Goal: Download file/media

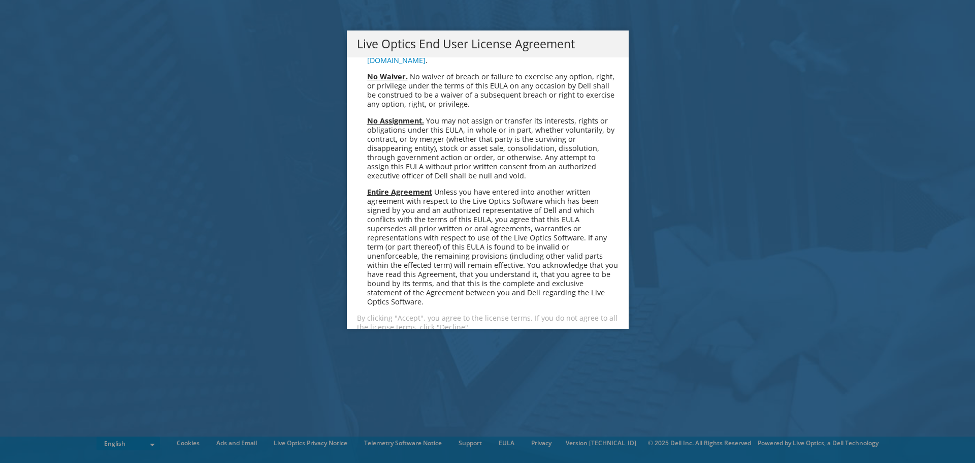
scroll to position [3842, 0]
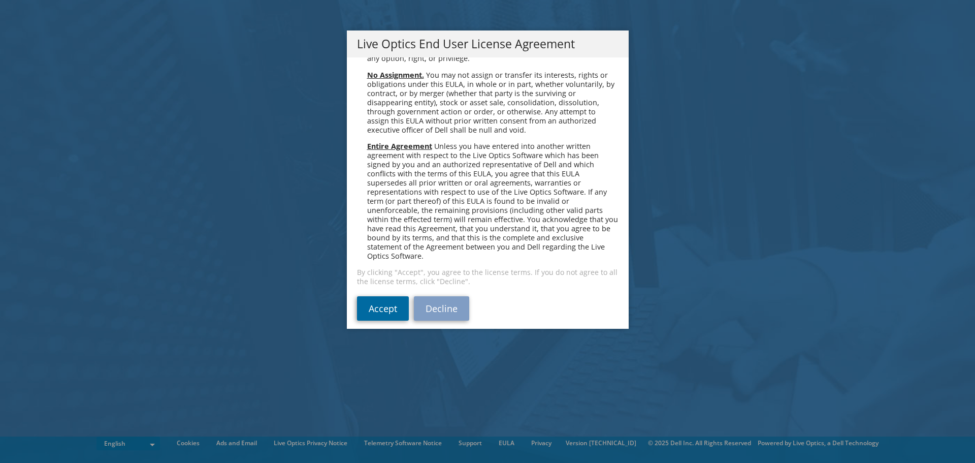
click at [380, 299] on link "Accept" at bounding box center [383, 308] width 52 height 24
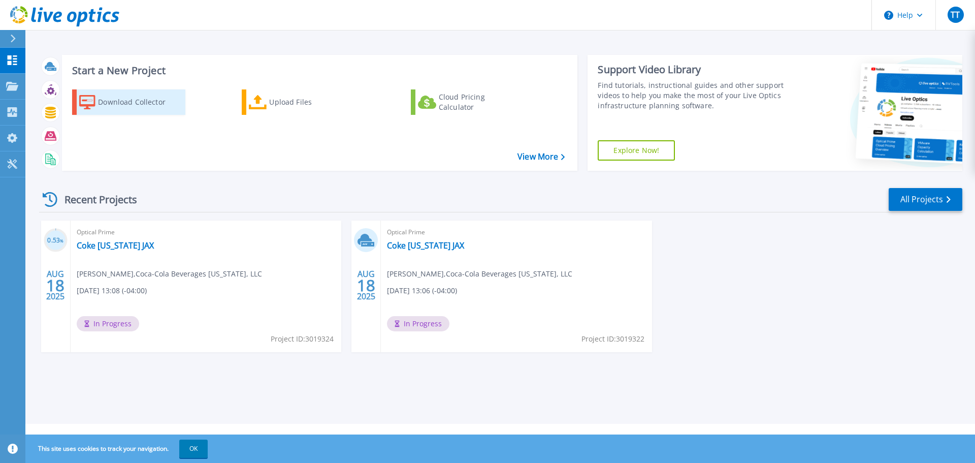
click at [120, 100] on div "Download Collector" at bounding box center [138, 102] width 81 height 20
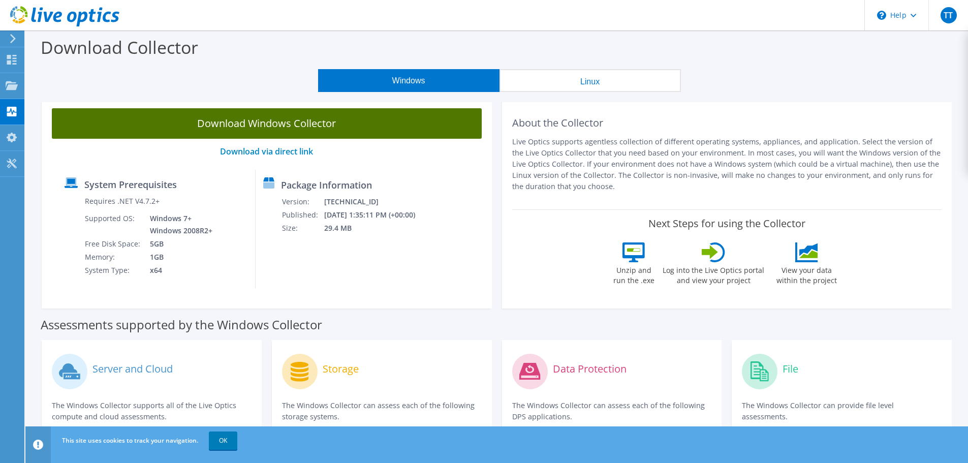
click at [296, 121] on link "Download Windows Collector" at bounding box center [267, 123] width 430 height 30
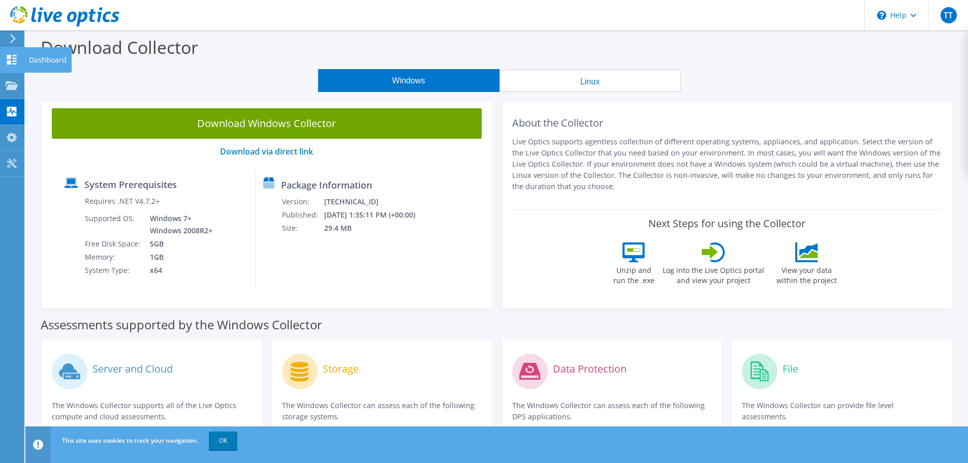
click at [8, 55] on use at bounding box center [12, 60] width 10 height 10
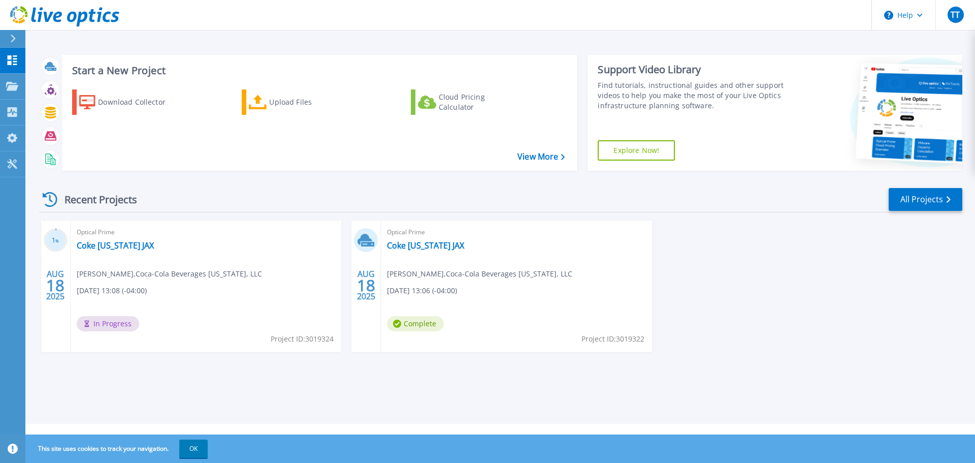
click at [561, 255] on div "Optical Prime Coke Florida JAX Tim Trentadue , Coca-Cola Beverages Florida, LLC…" at bounding box center [516, 286] width 271 height 132
click at [369, 243] on icon at bounding box center [367, 244] width 13 height 5
click at [24, 83] on link "Projects Projects" at bounding box center [12, 87] width 25 height 26
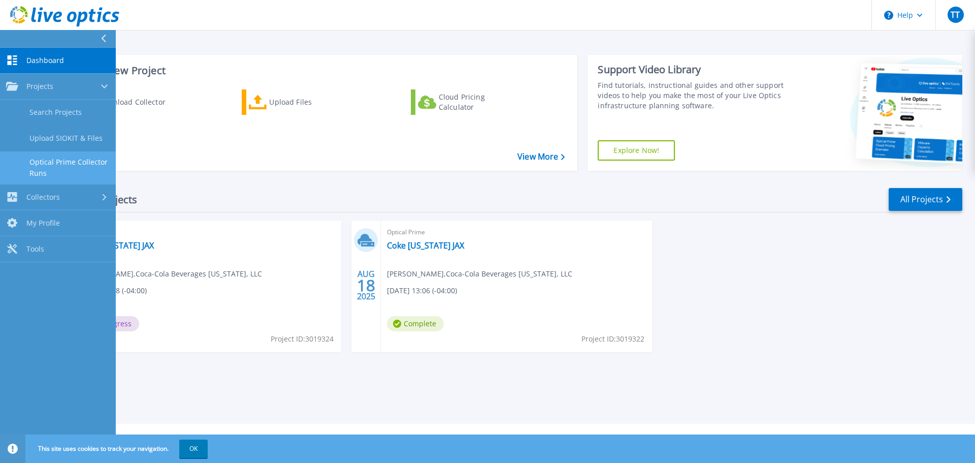
click at [58, 163] on link "Optical Prime Collector Runs" at bounding box center [58, 167] width 116 height 33
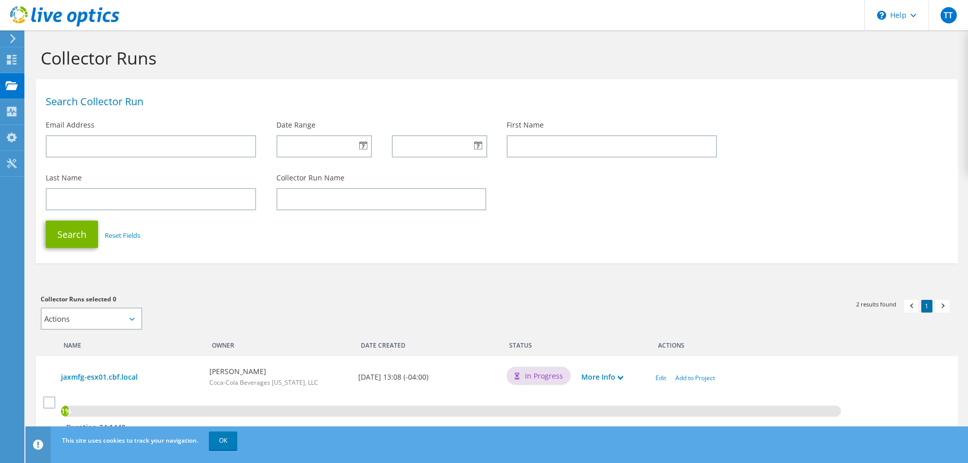
scroll to position [102, 0]
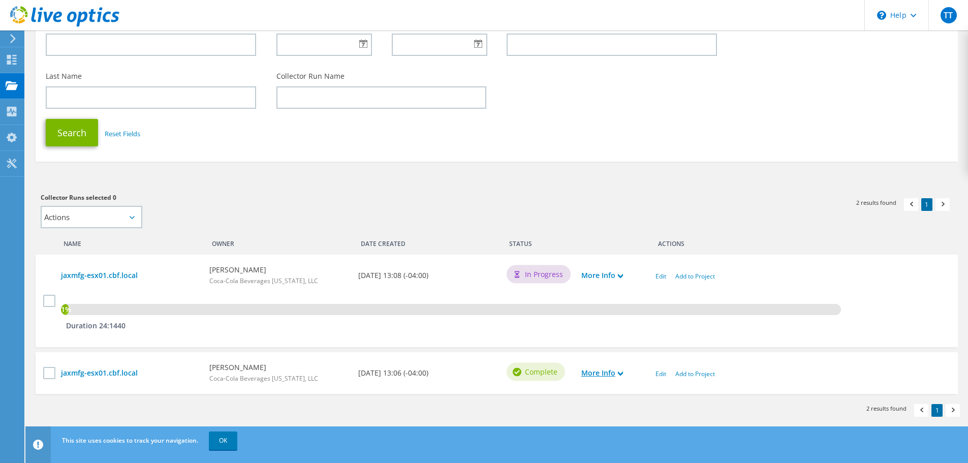
click at [606, 374] on link "More Info" at bounding box center [602, 372] width 42 height 11
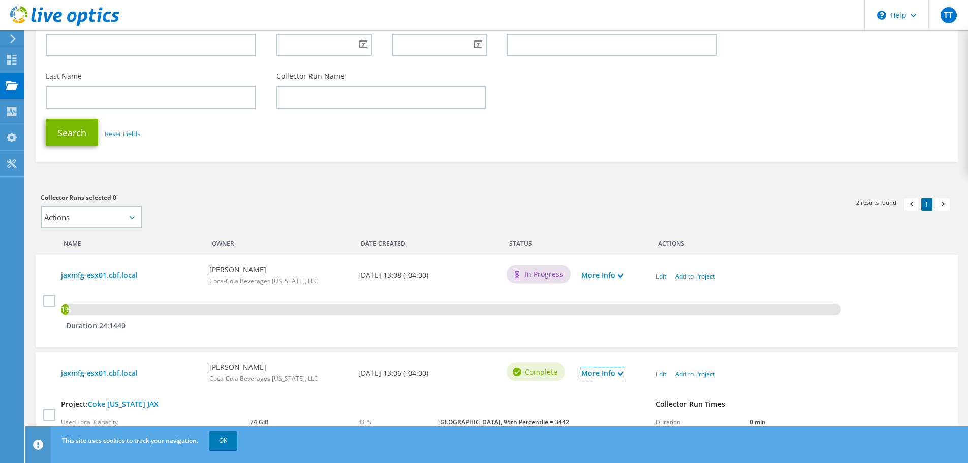
scroll to position [192, 0]
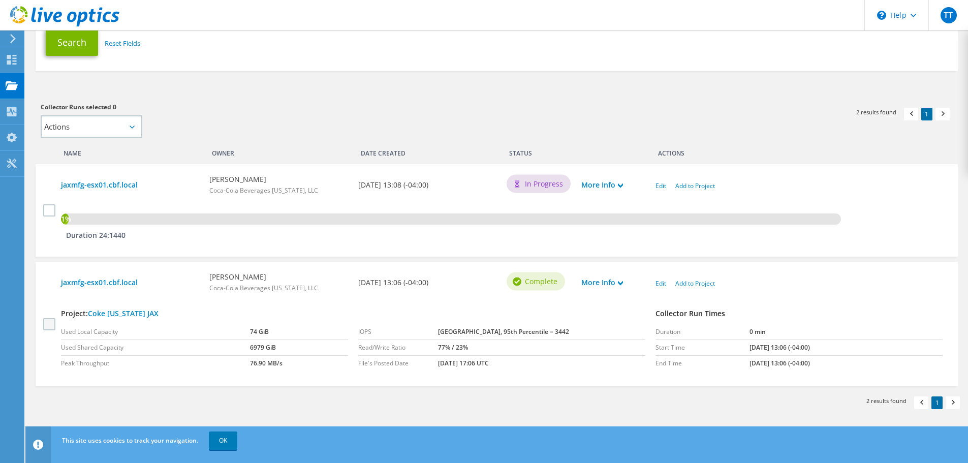
click at [51, 322] on label at bounding box center [50, 324] width 15 height 12
click at [0, 0] on input "checkbox" at bounding box center [0, 0] width 0 height 0
click at [661, 285] on link "Edit" at bounding box center [660, 283] width 11 height 9
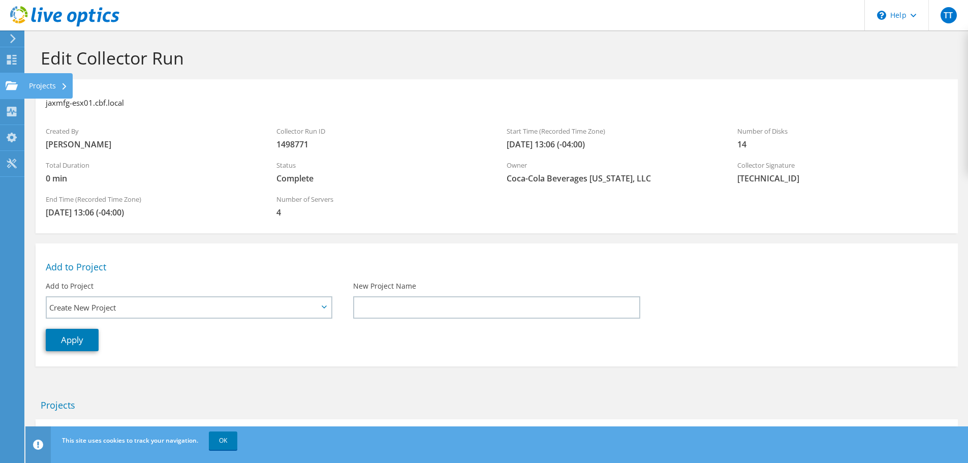
click at [13, 82] on icon at bounding box center [12, 86] width 12 height 10
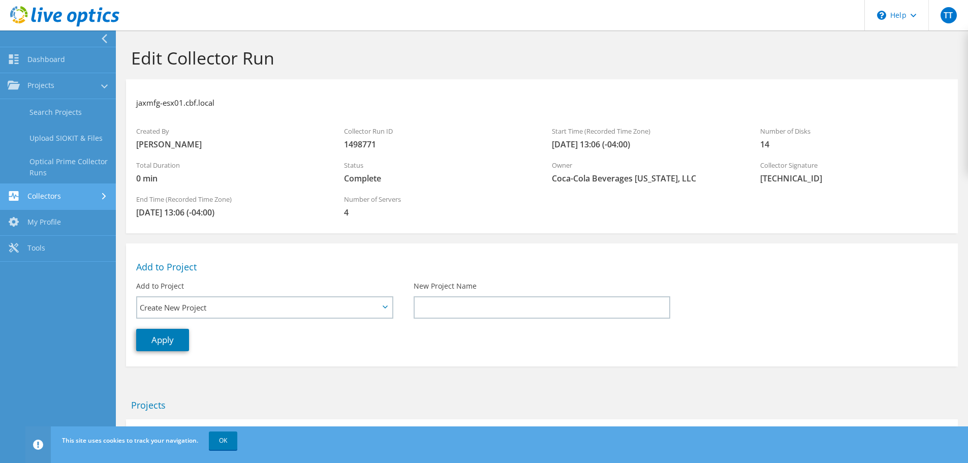
click at [61, 202] on link "Collectors" at bounding box center [58, 197] width 116 height 26
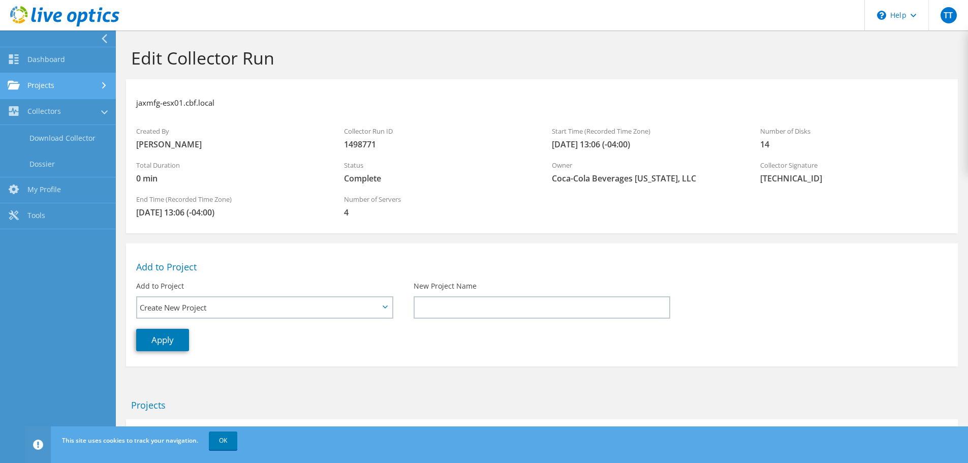
click at [45, 84] on link "Projects" at bounding box center [58, 86] width 116 height 26
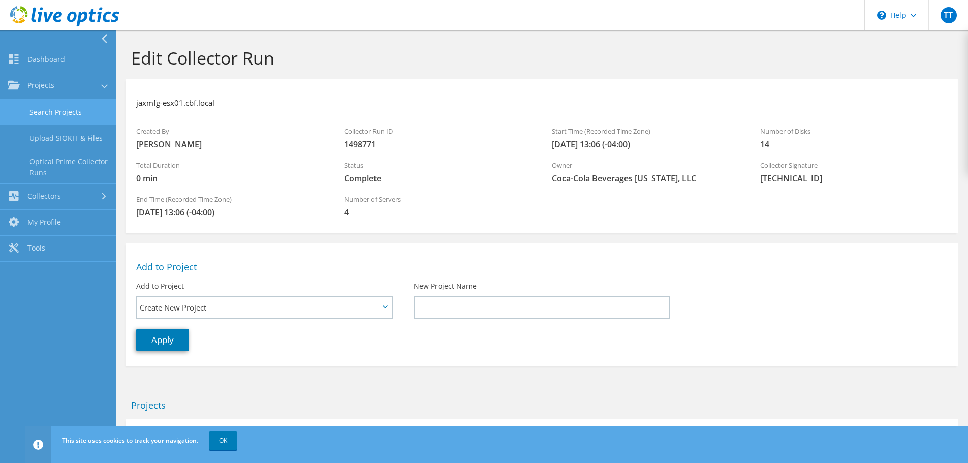
click at [46, 112] on link "Search Projects" at bounding box center [58, 112] width 116 height 26
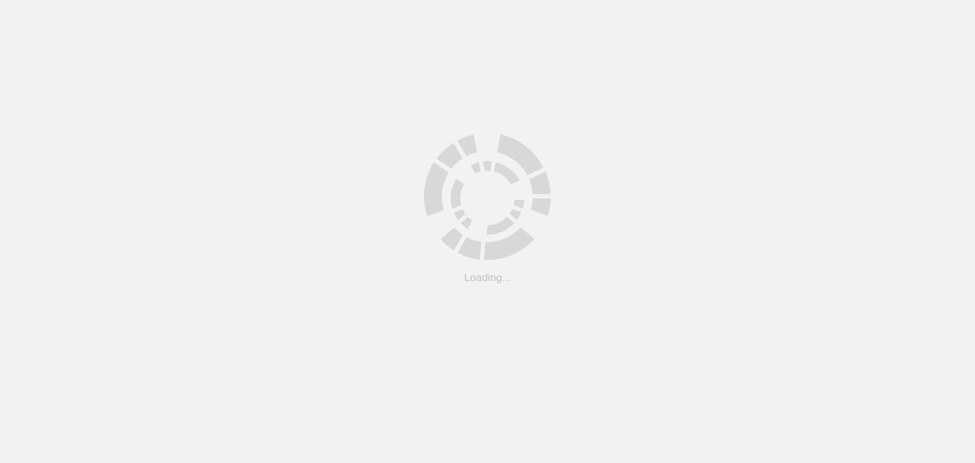
click at [103, 0] on html ".cls-1 { fill: #cecece; } .cls-1 { fill: #cecece; } Loading..." at bounding box center [487, 0] width 975 height 0
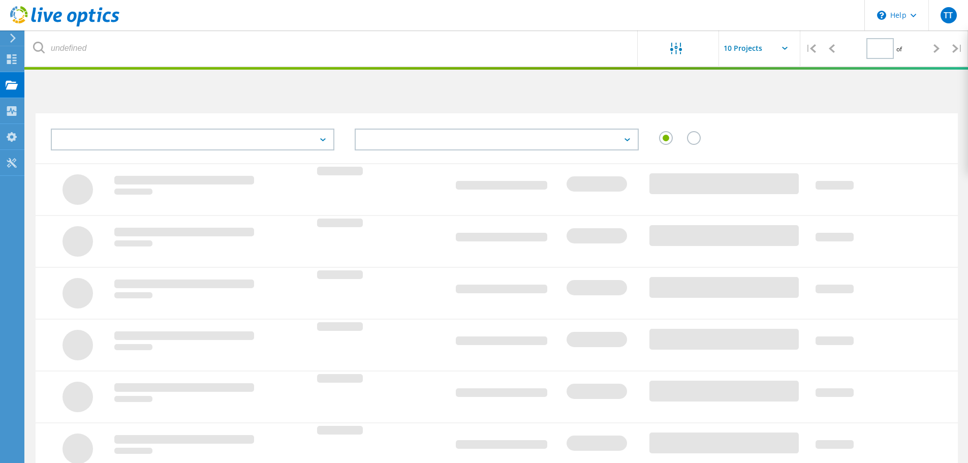
type input "1"
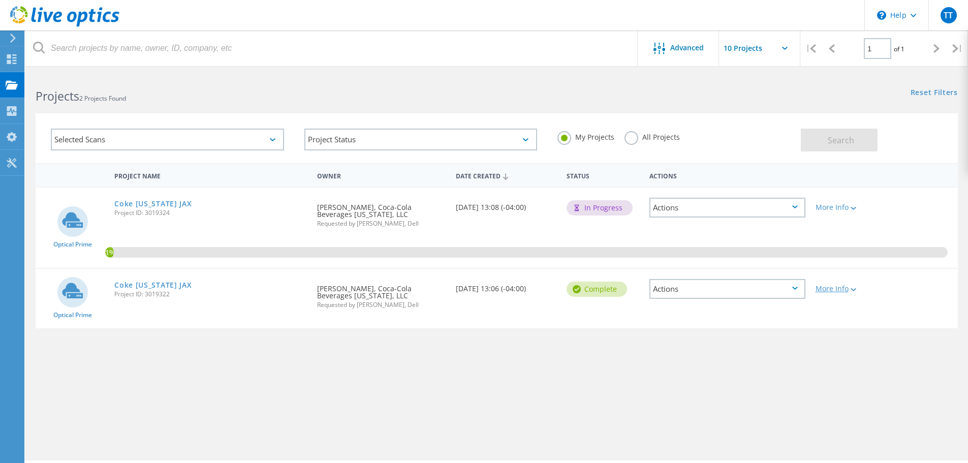
click at [831, 290] on div "More Info" at bounding box center [847, 288] width 64 height 7
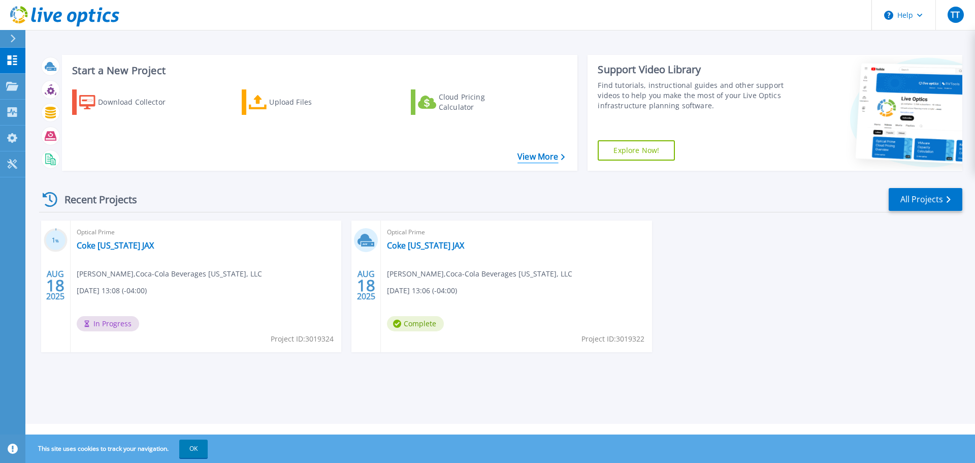
click at [539, 156] on link "View More" at bounding box center [541, 157] width 47 height 10
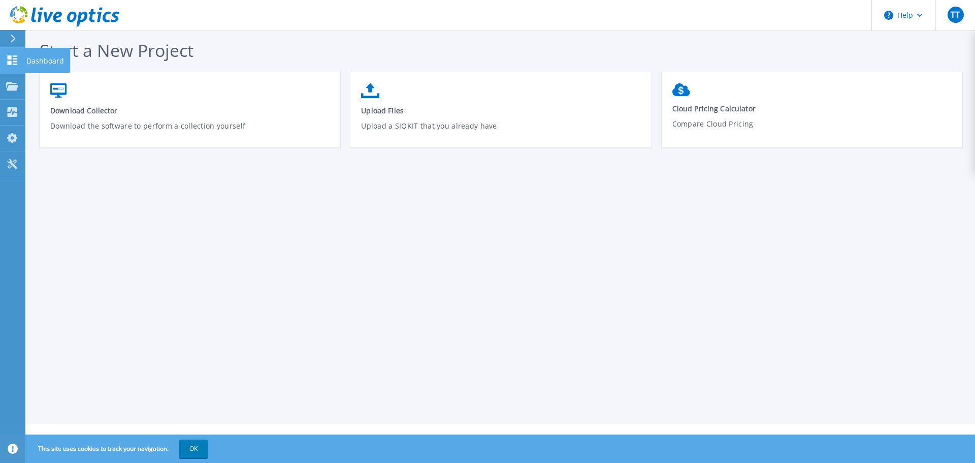
click at [12, 57] on icon at bounding box center [12, 60] width 12 height 10
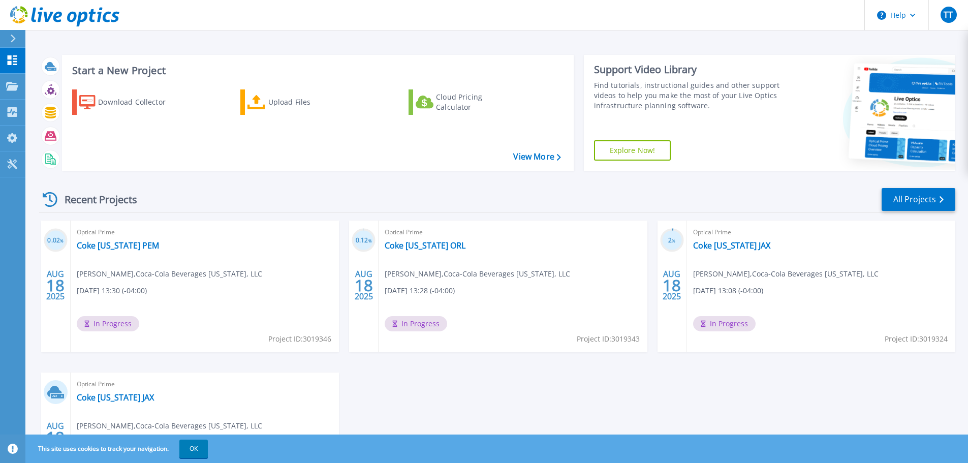
scroll to position [51, 0]
